Goal: Information Seeking & Learning: Learn about a topic

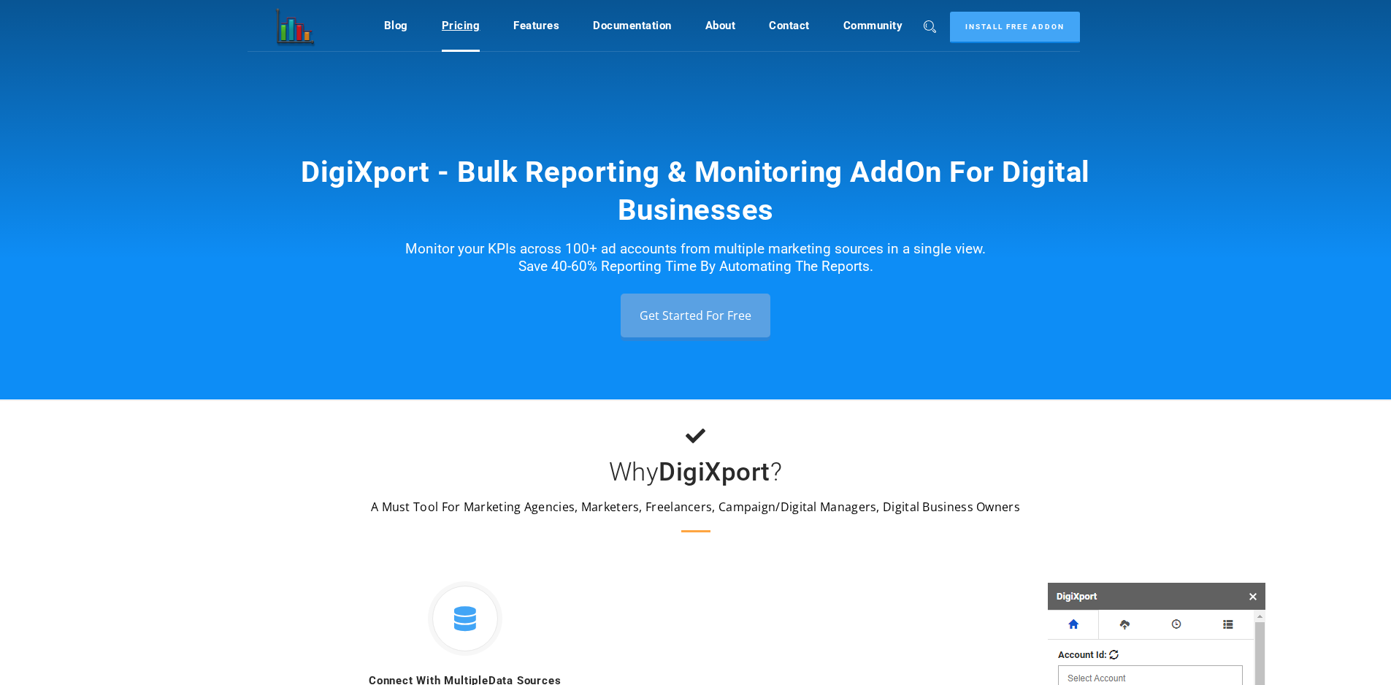
click at [445, 22] on link "Pricing" at bounding box center [461, 26] width 39 height 28
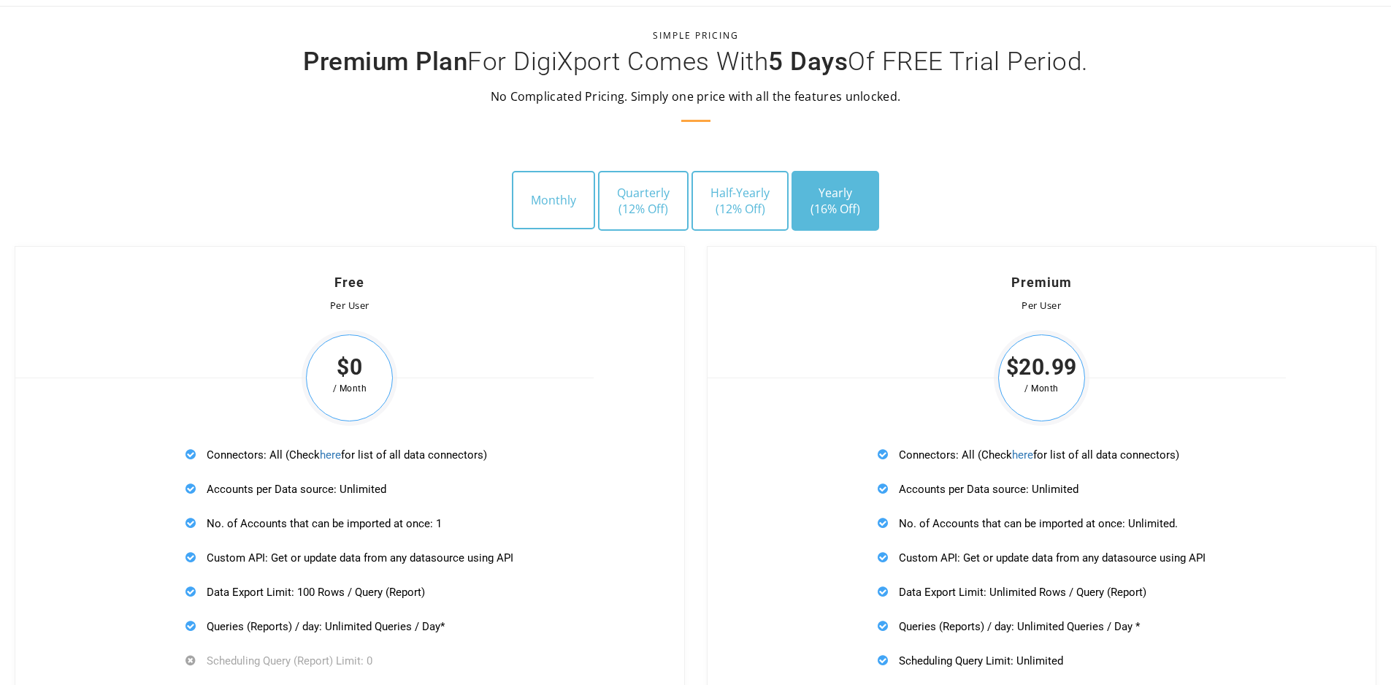
scroll to position [4102, 0]
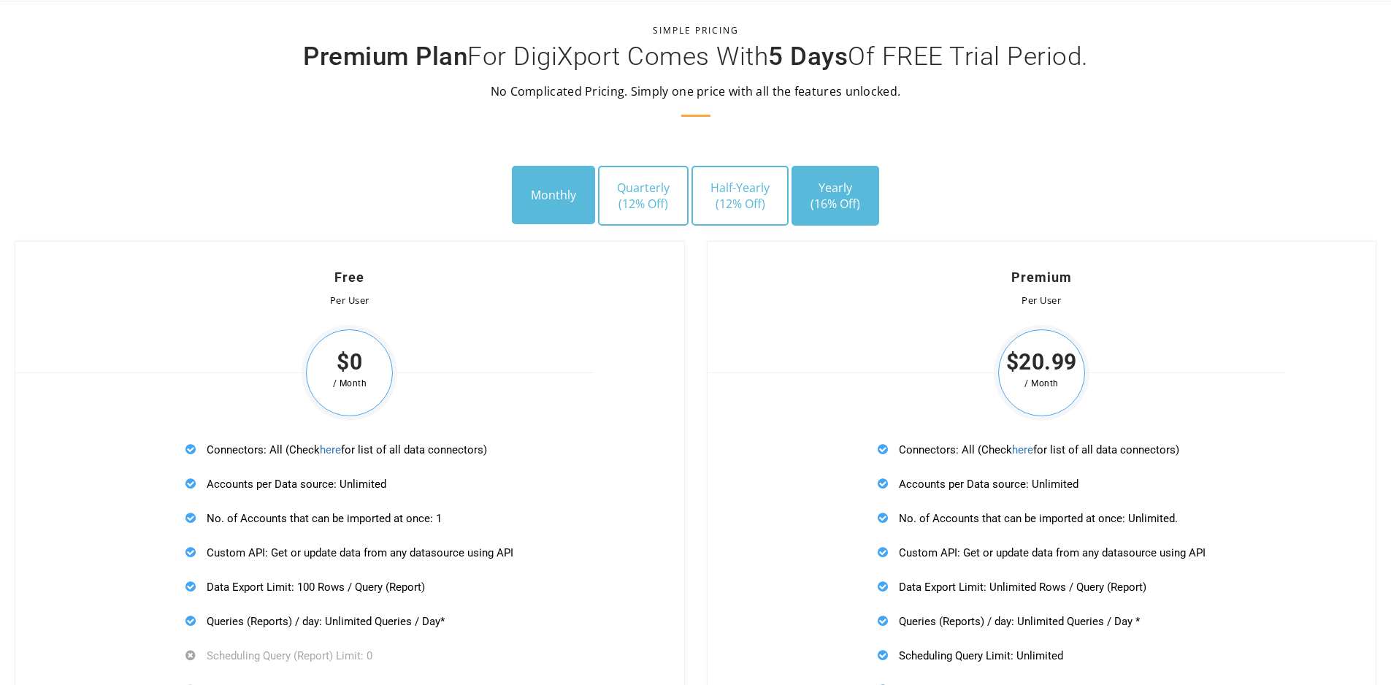
click at [561, 196] on button "Monthly" at bounding box center [553, 195] width 83 height 58
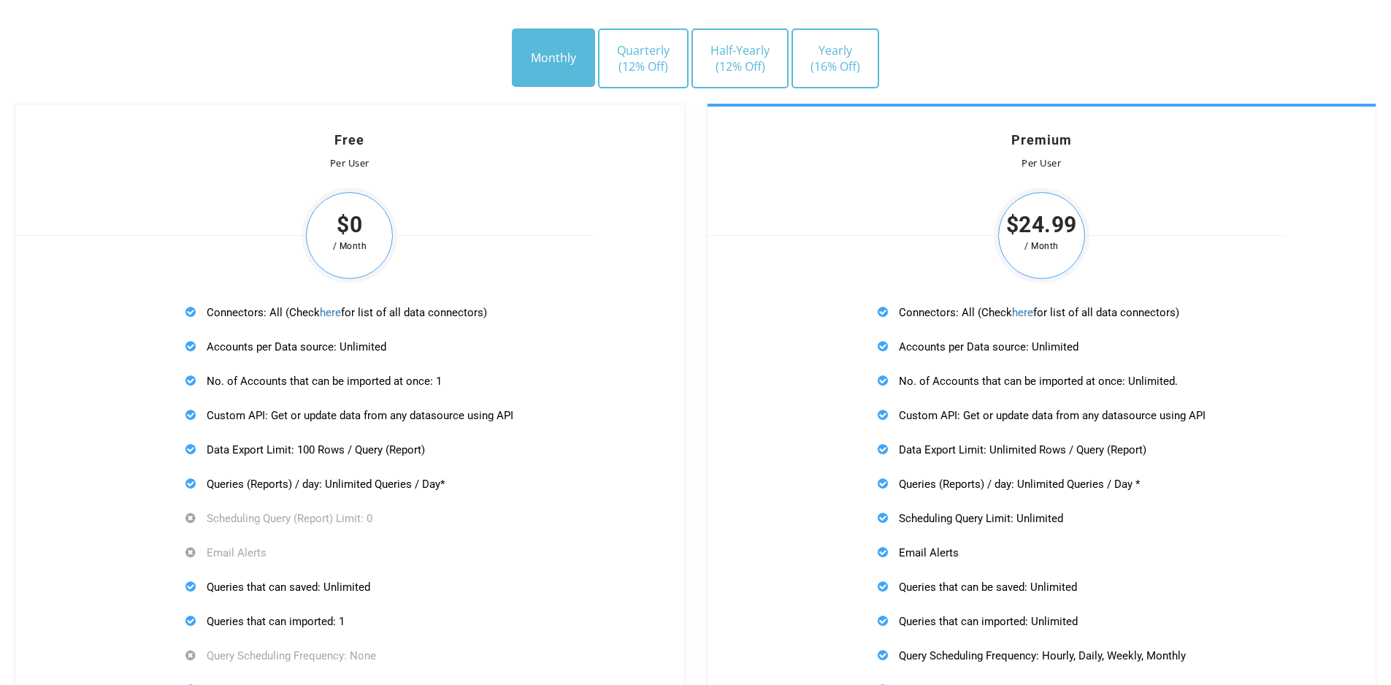
scroll to position [4248, 0]
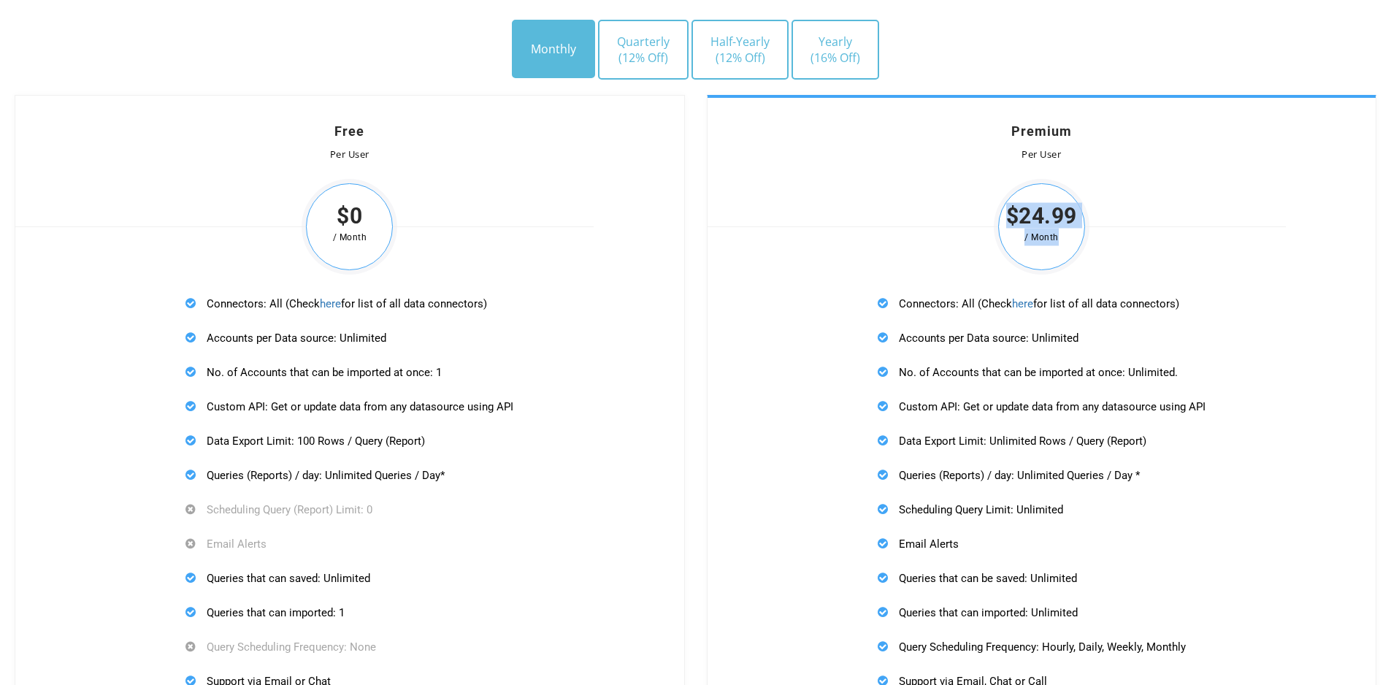
drag, startPoint x: 1003, startPoint y: 206, endPoint x: 1119, endPoint y: 205, distance: 116.1
click at [1119, 205] on div "Premium Per User $24.99 / Month Connectors: All (Check here for list of all dat…" at bounding box center [1042, 442] width 670 height 694
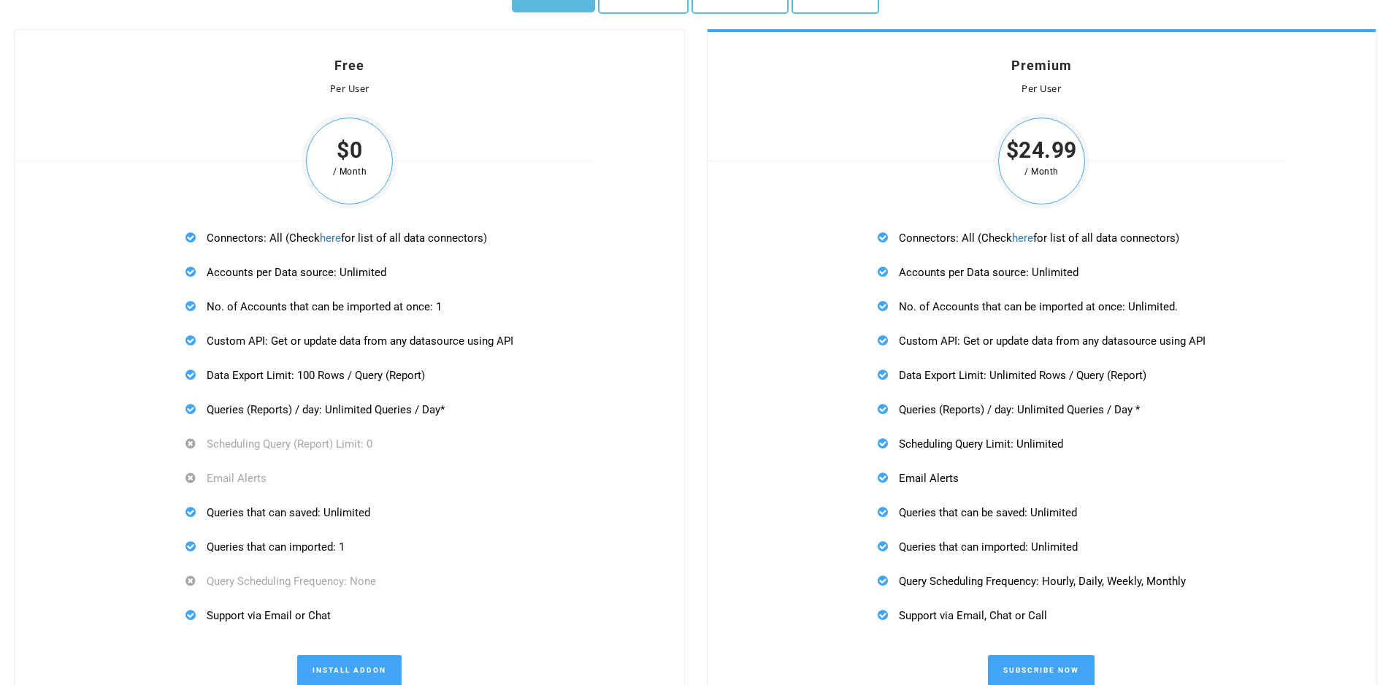
scroll to position [4321, 0]
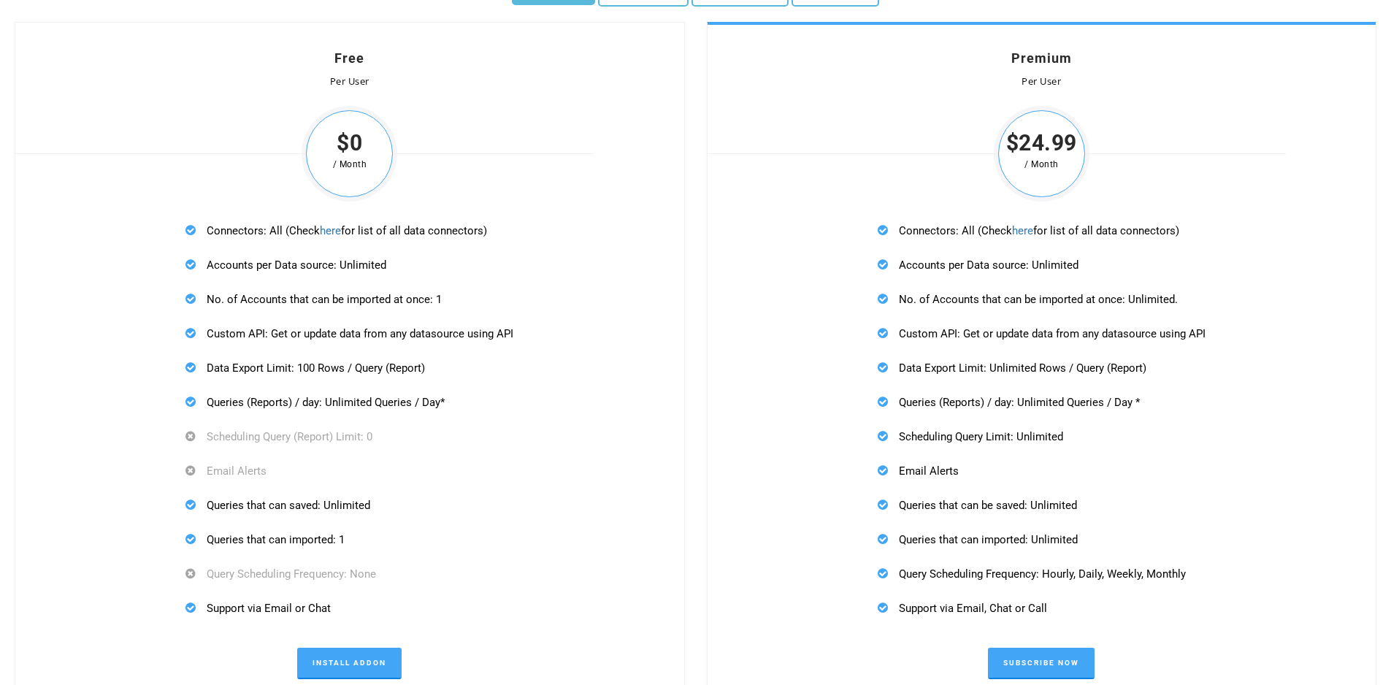
drag, startPoint x: 1178, startPoint y: 229, endPoint x: 1082, endPoint y: 239, distance: 96.2
click at [1082, 239] on p "Connectors: All (Check here for list of all data connectors)" at bounding box center [1042, 230] width 328 height 18
drag, startPoint x: 969, startPoint y: 267, endPoint x: 1073, endPoint y: 259, distance: 104.0
click at [1035, 263] on p "Accounts per Data source: Unlimited" at bounding box center [1042, 265] width 328 height 18
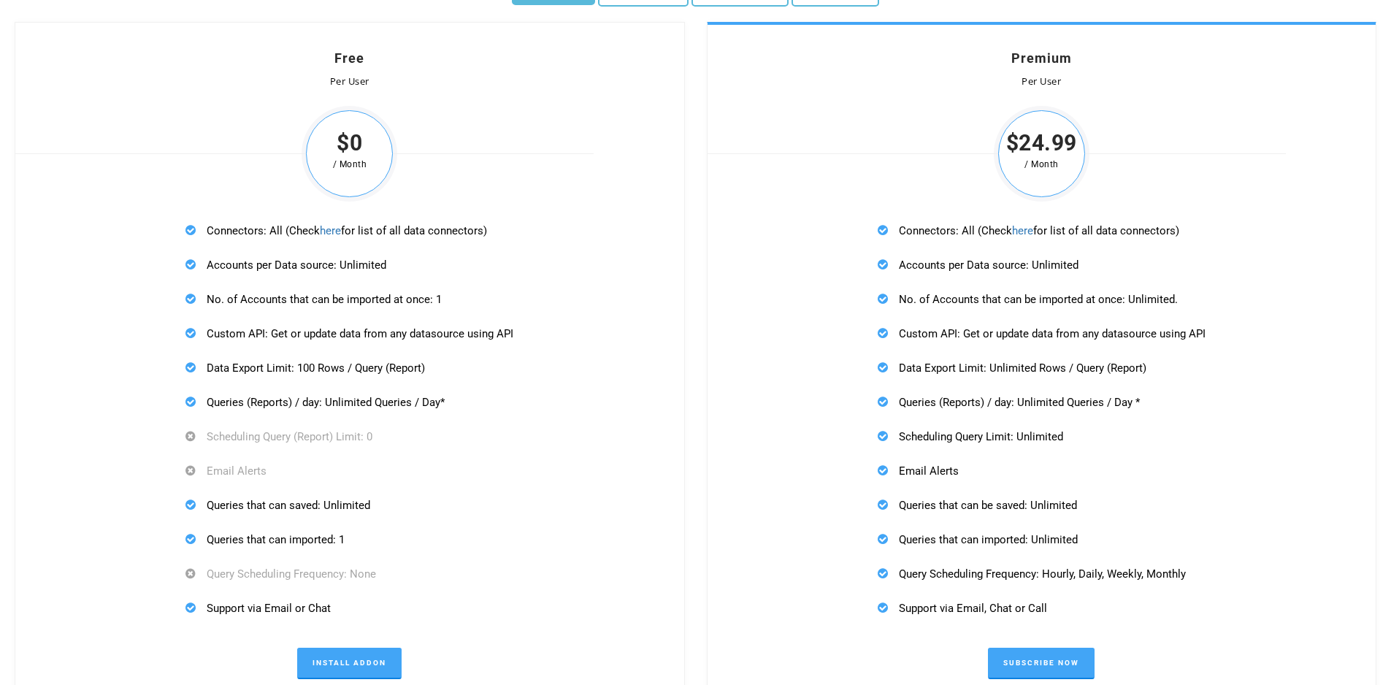
click at [1084, 259] on p "Accounts per Data source: Unlimited" at bounding box center [1042, 265] width 328 height 18
drag, startPoint x: 1146, startPoint y: 154, endPoint x: 1078, endPoint y: 157, distance: 68.7
click at [1078, 157] on div "Premium Per User $24.99 / Month Connectors: All (Check here for list of all dat…" at bounding box center [1042, 369] width 670 height 694
